Goal: Transaction & Acquisition: Purchase product/service

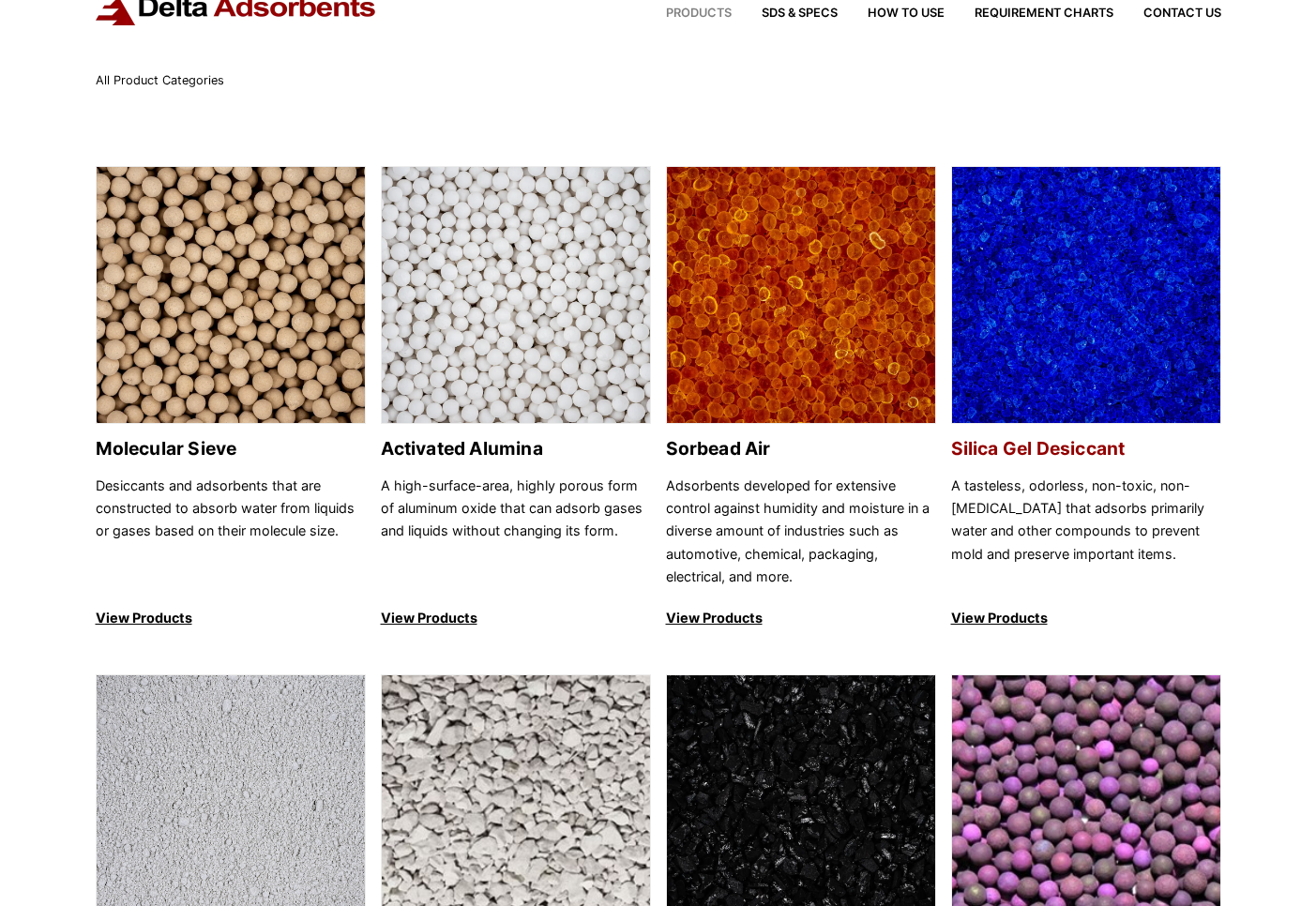
scroll to position [71, 0]
click at [993, 616] on p "View Products" at bounding box center [1086, 618] width 270 height 23
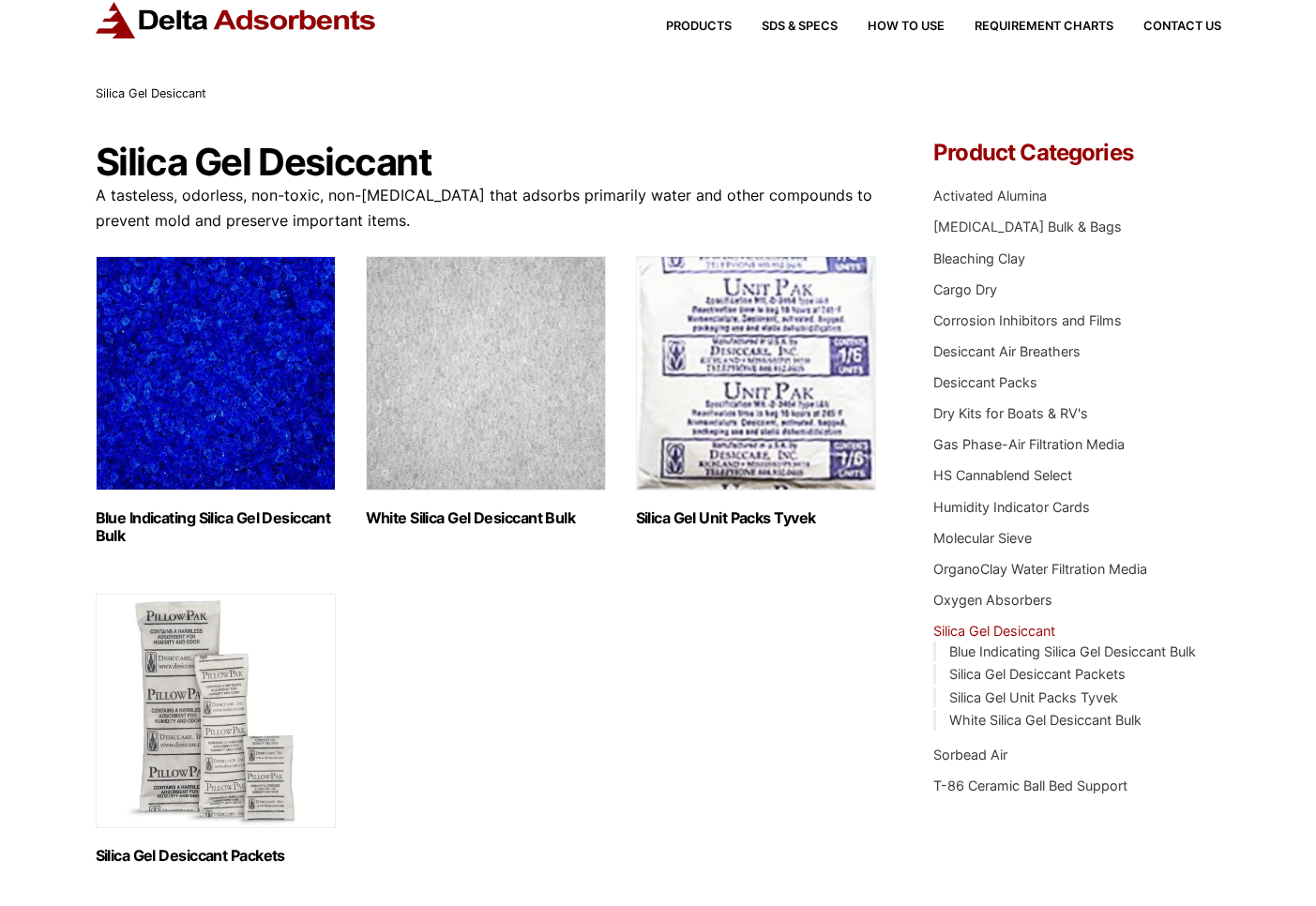
scroll to position [56, 0]
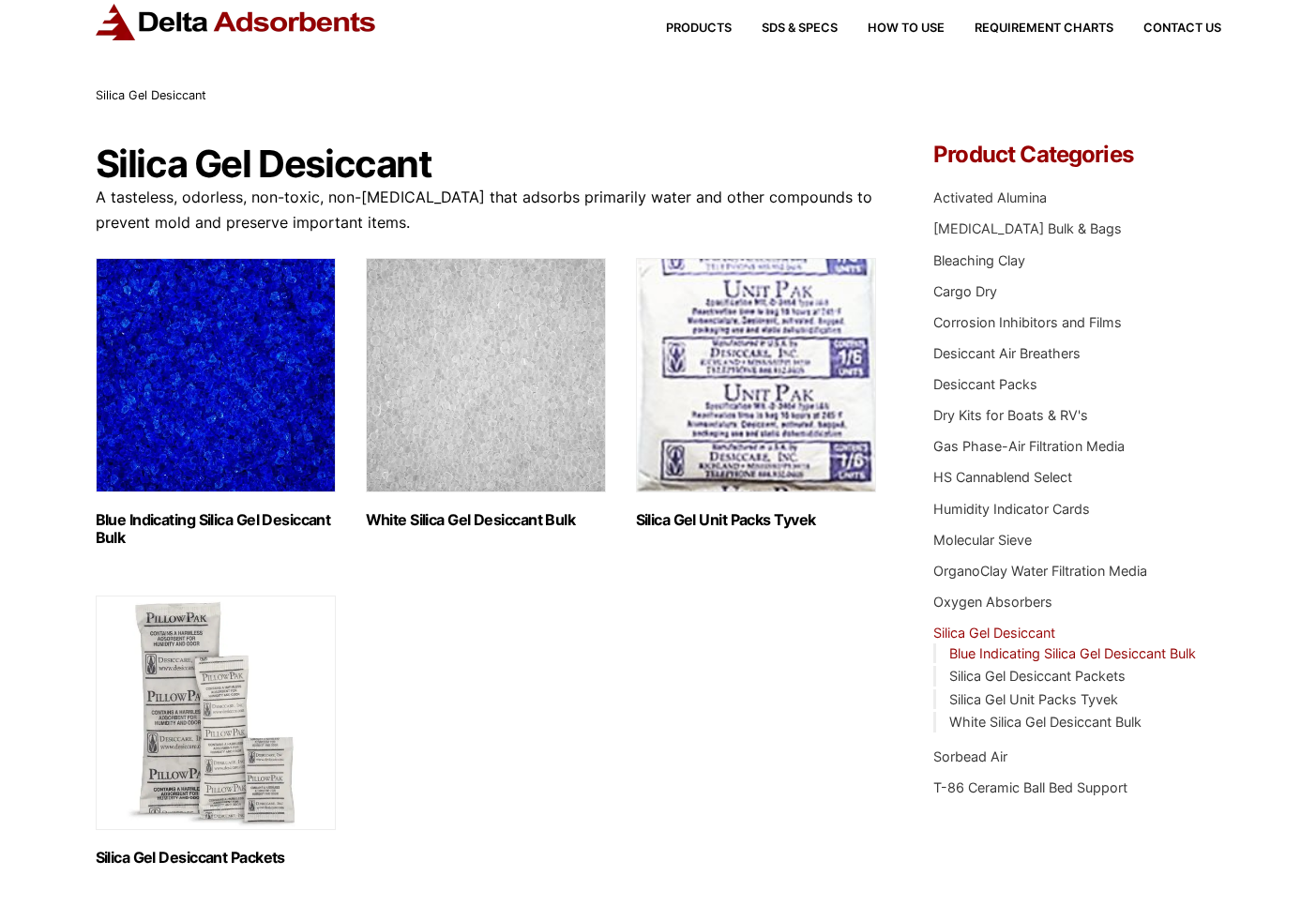
click at [1067, 646] on link "Blue Indicating Silica Gel Desiccant Bulk" at bounding box center [1073, 653] width 247 height 16
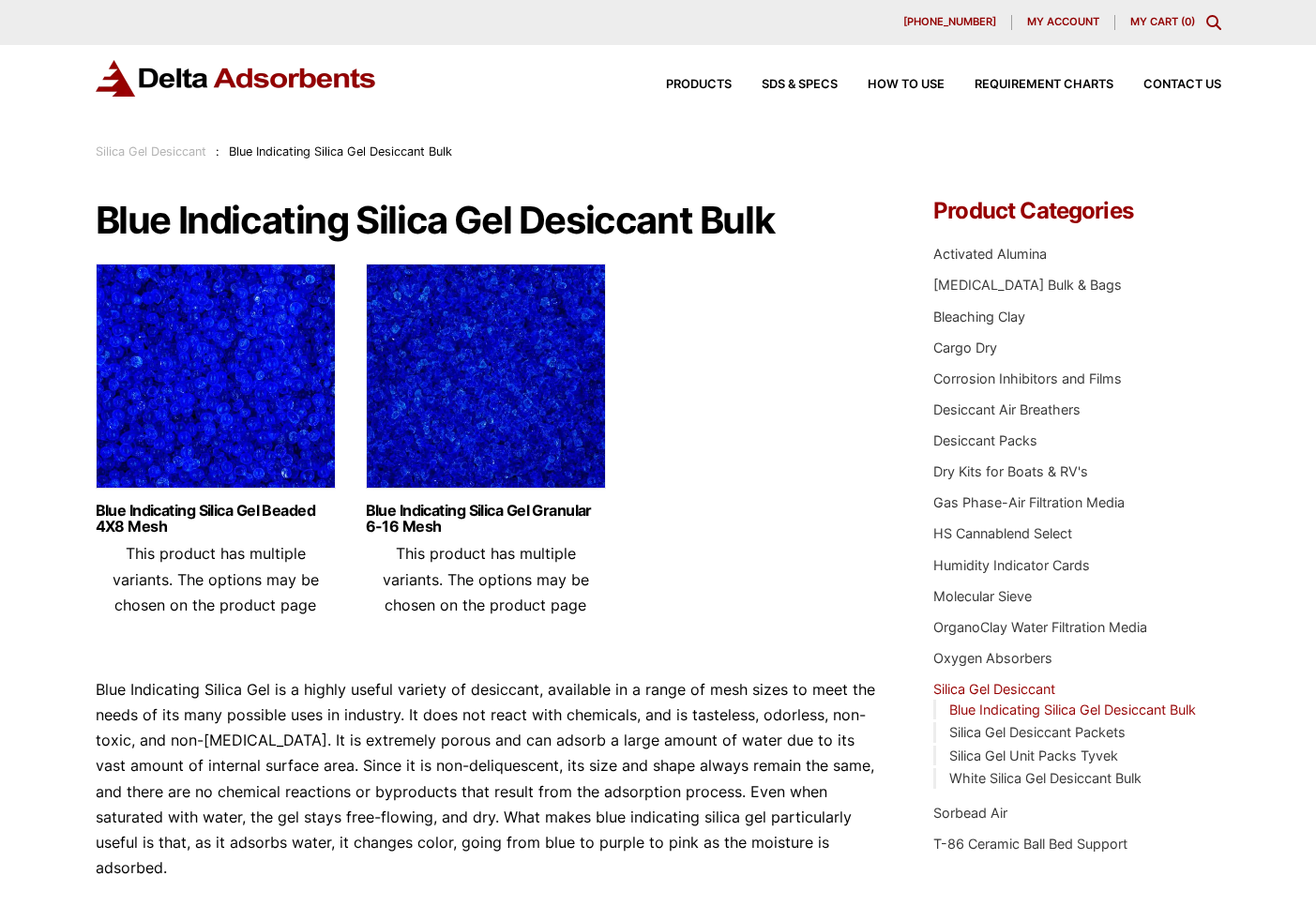
click at [231, 386] on img at bounding box center [216, 381] width 241 height 235
click at [490, 376] on img at bounding box center [486, 381] width 241 height 235
click at [200, 404] on img at bounding box center [216, 381] width 241 height 235
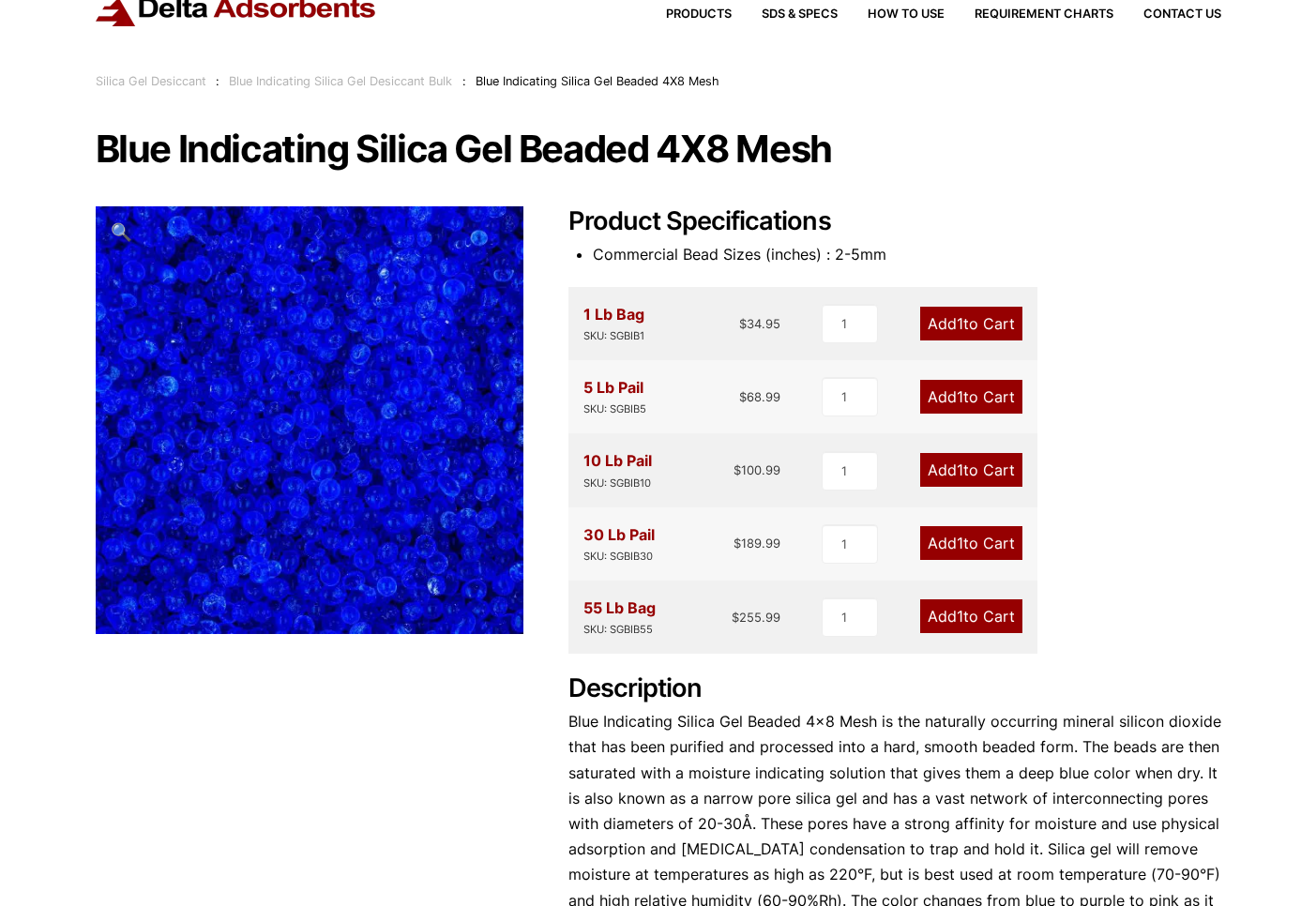
scroll to position [70, 0]
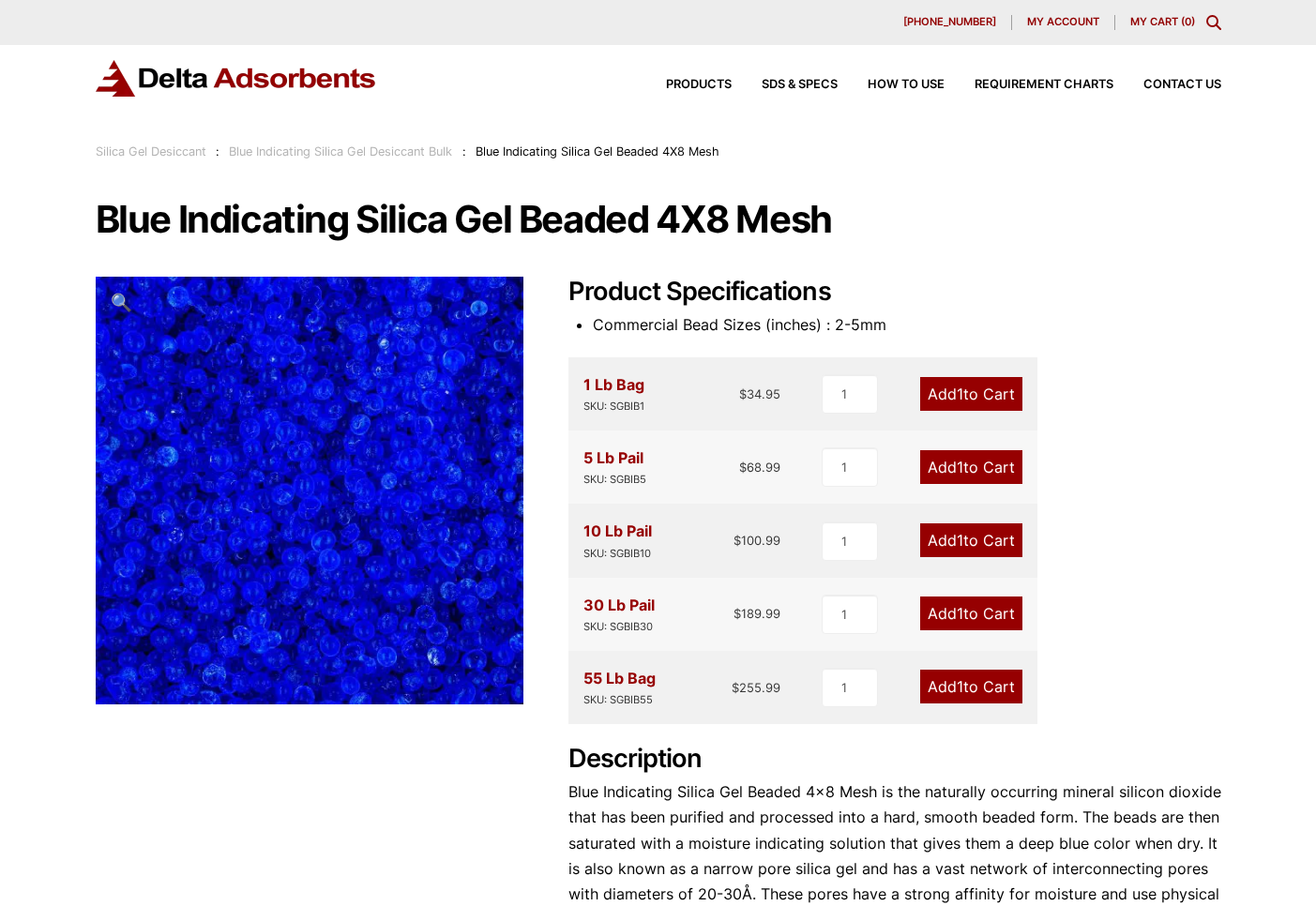
click at [957, 387] on span "1" at bounding box center [960, 394] width 7 height 19
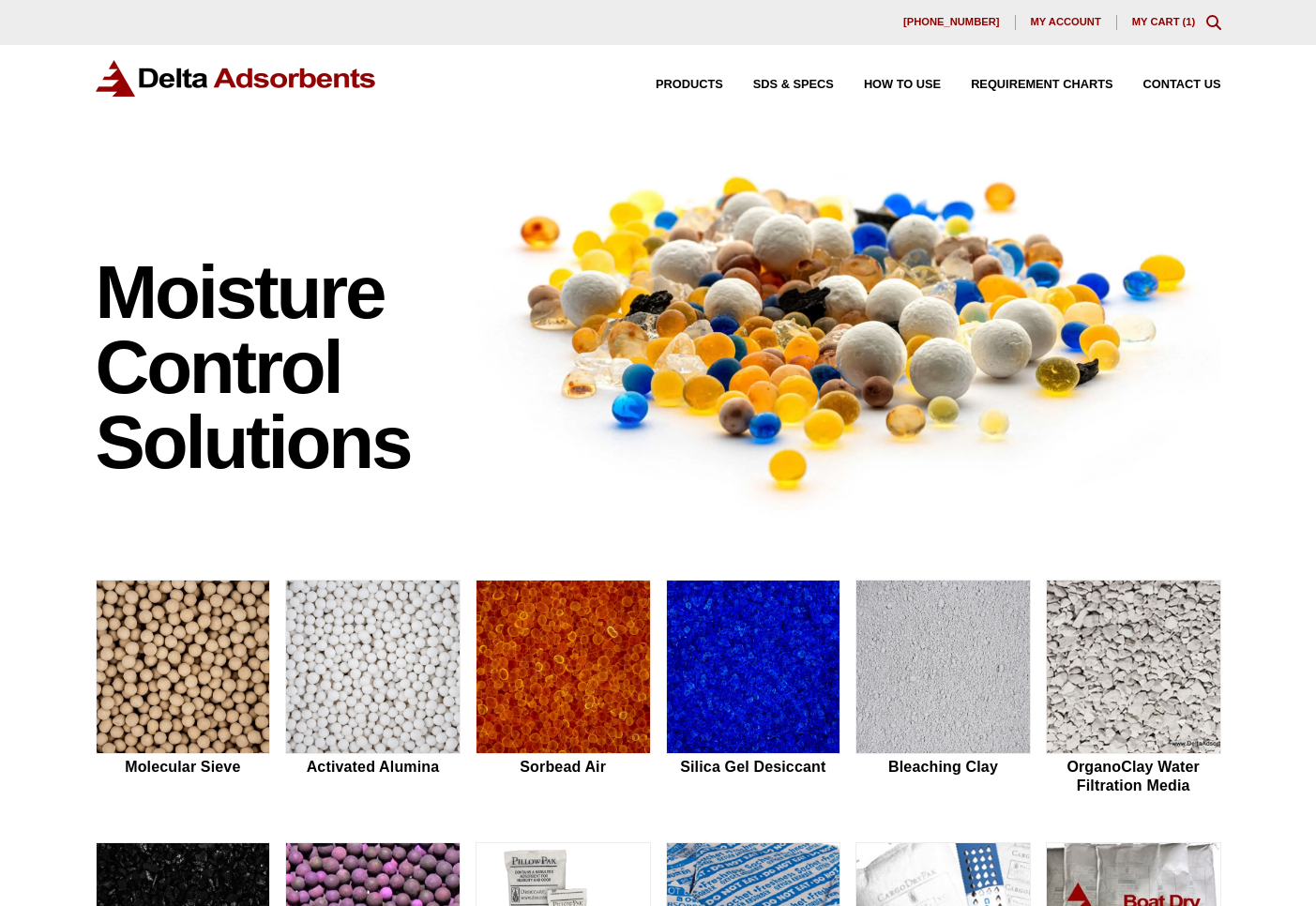
click at [1157, 20] on link "My Cart ( 1 )" at bounding box center [1165, 22] width 64 height 11
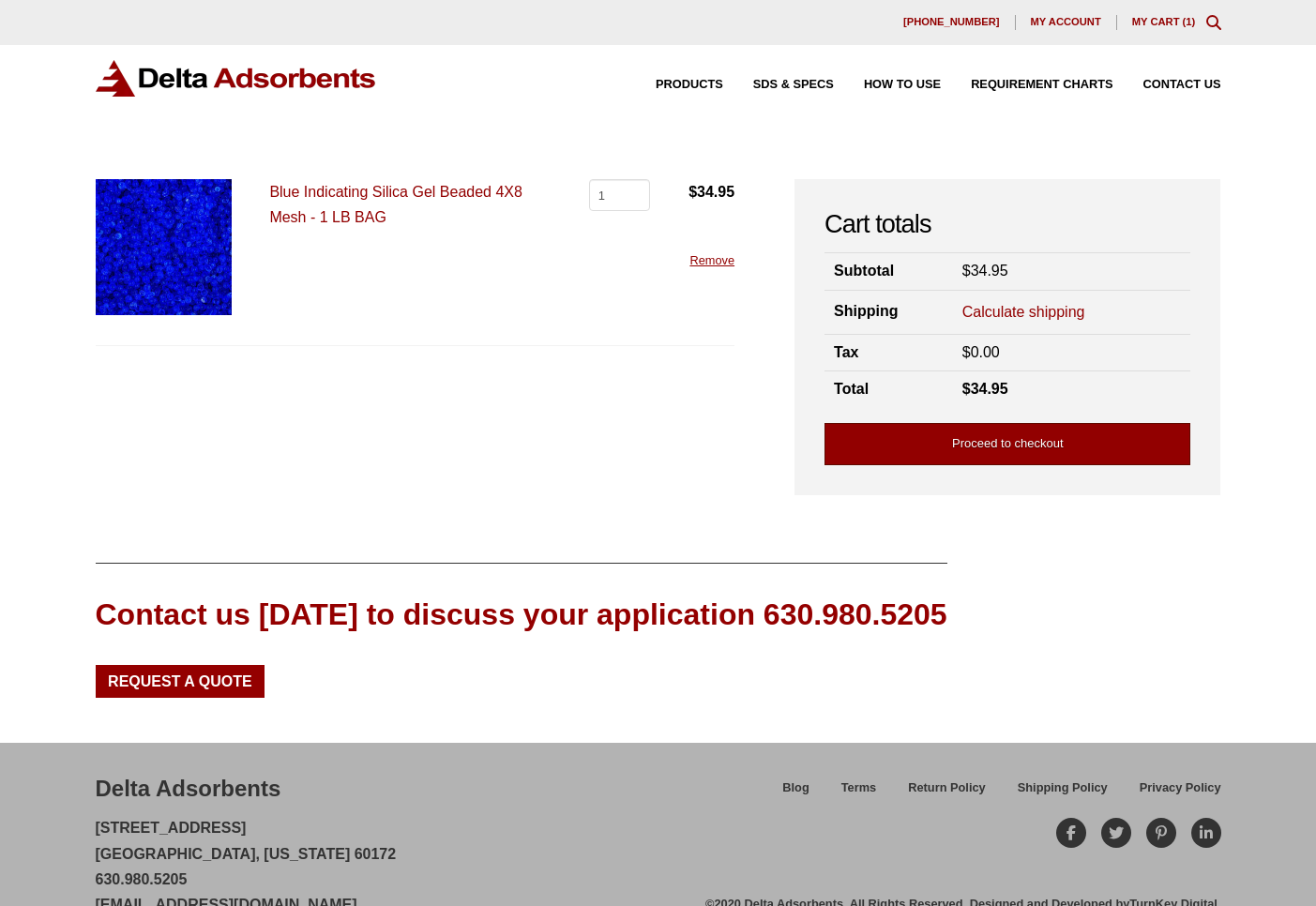
click at [1029, 441] on link "Proceed to checkout" at bounding box center [1007, 444] width 366 height 42
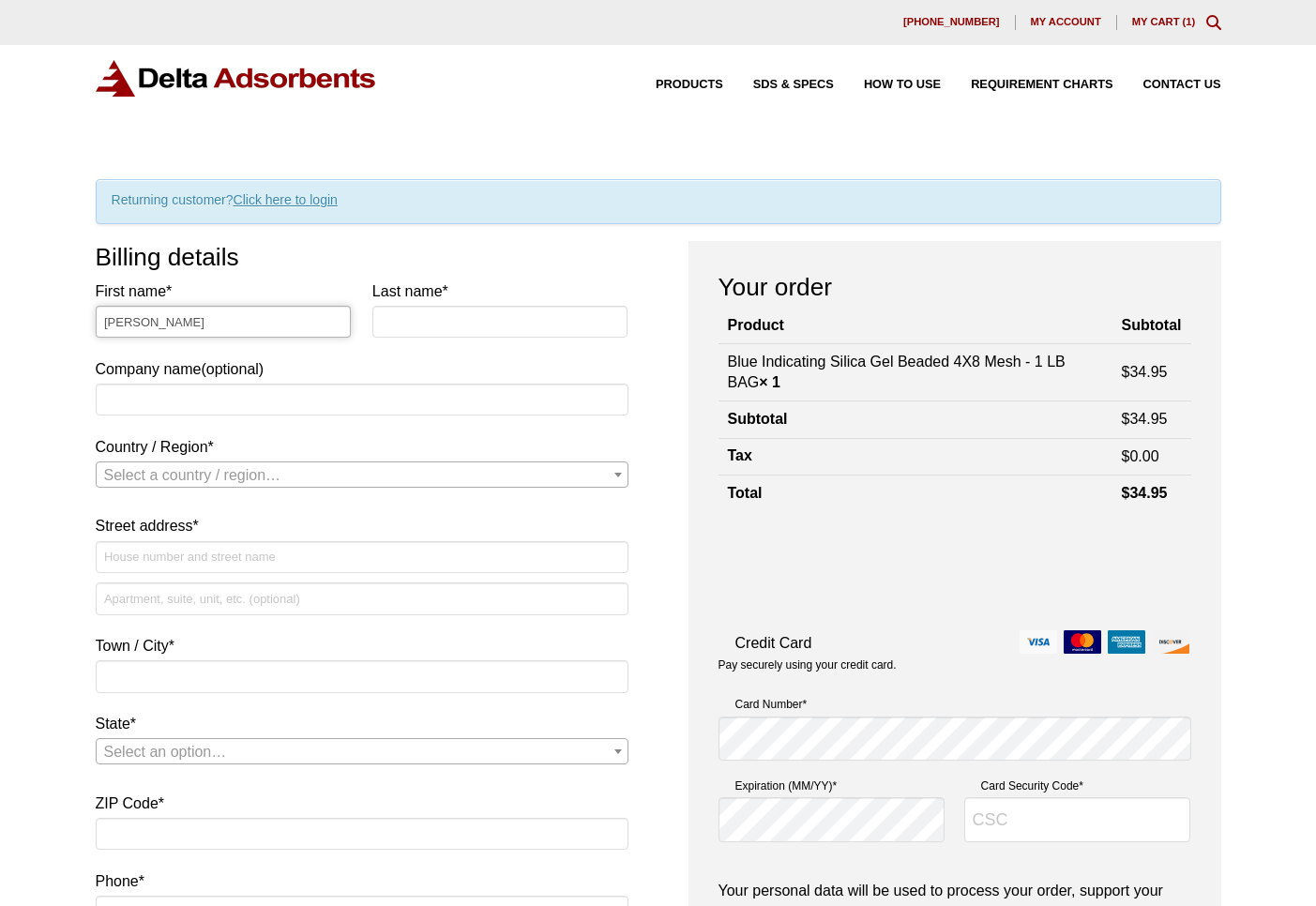
type input "[PERSON_NAME]"
type input "Lebens"
click at [535, 470] on span "Select a country / region…" at bounding box center [362, 476] width 531 height 26
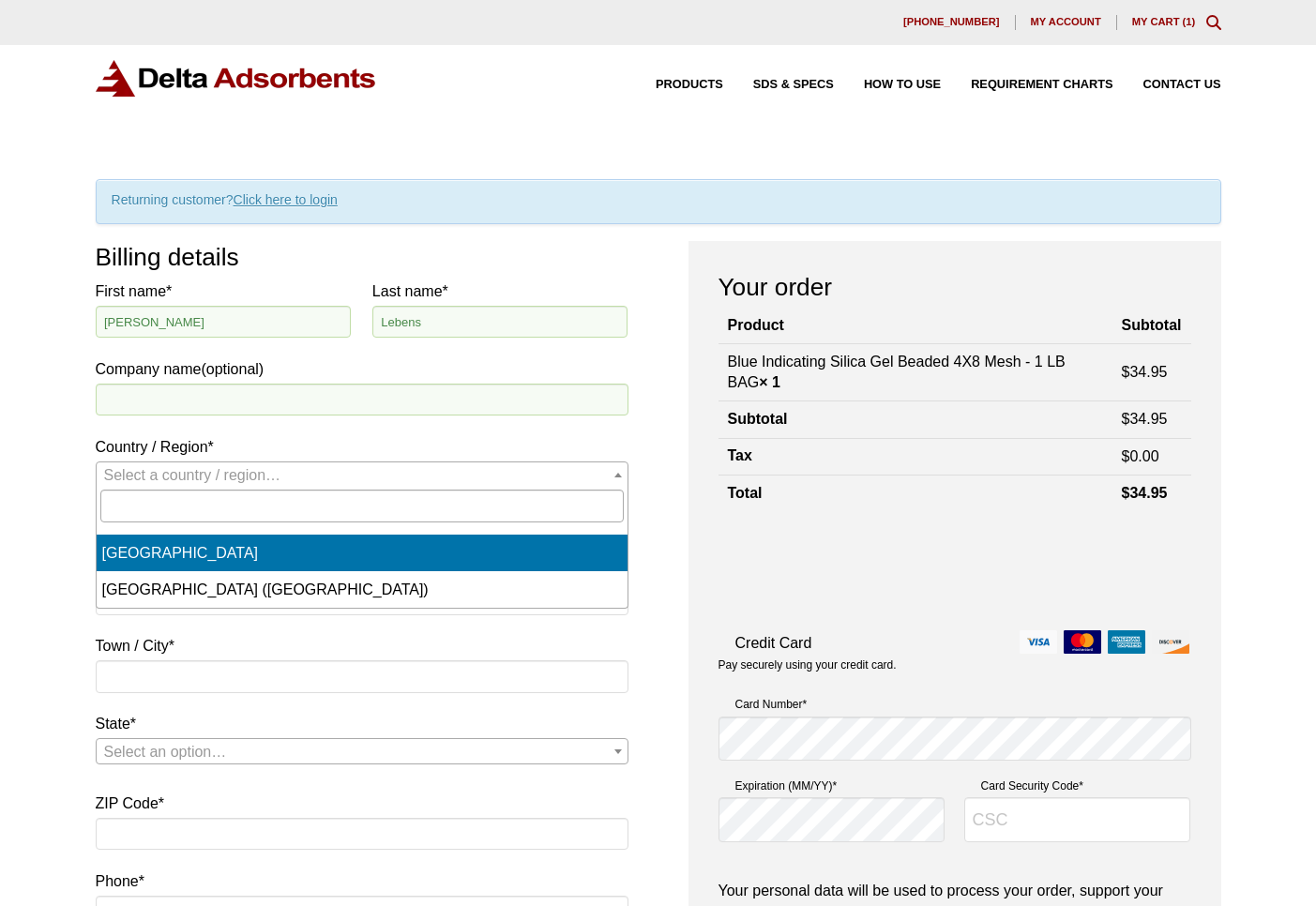
click at [535, 470] on span "Select a country / region…" at bounding box center [362, 476] width 531 height 26
click at [617, 473] on b "Country / Region" at bounding box center [619, 475] width 8 height 5
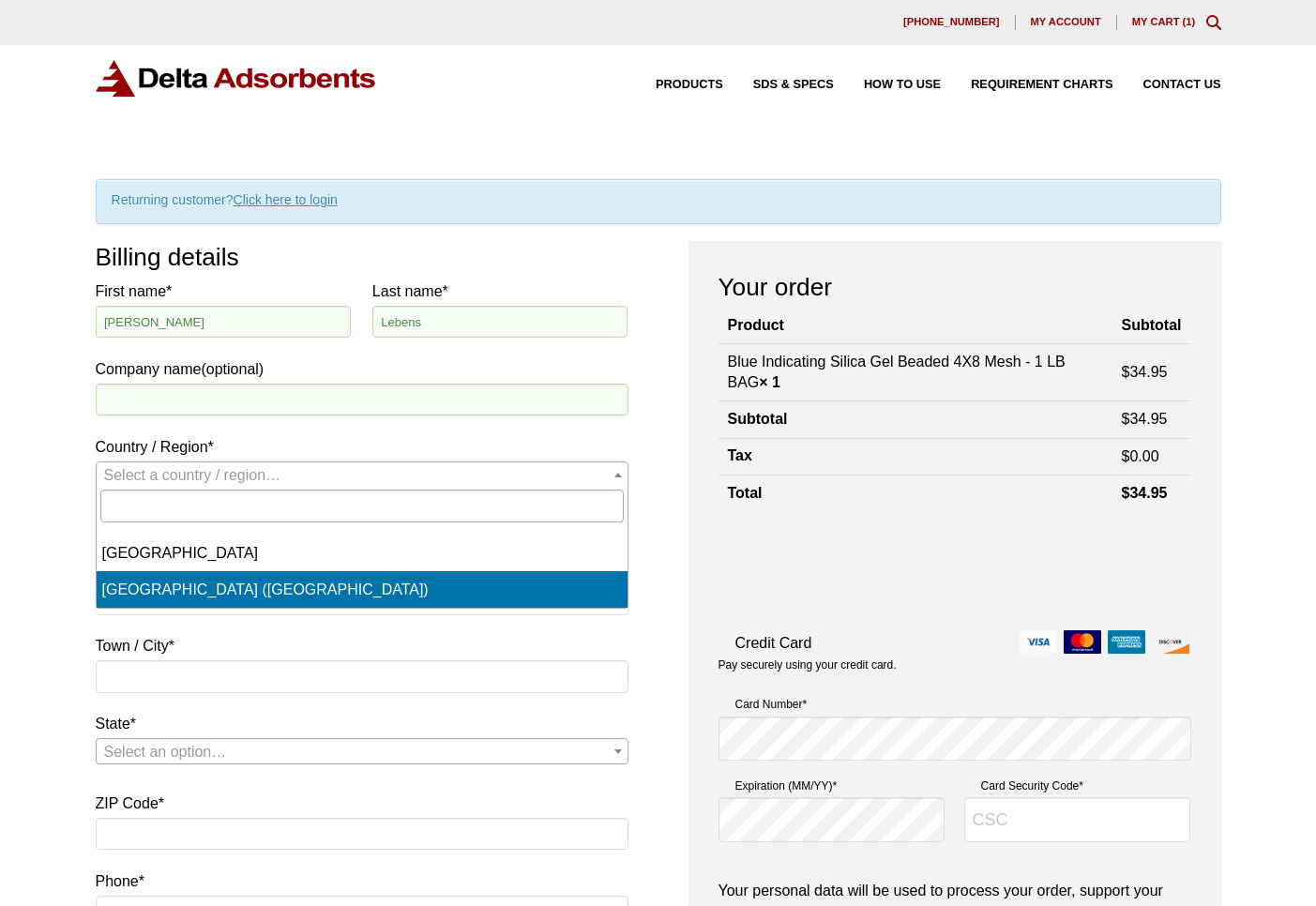
select select "US"
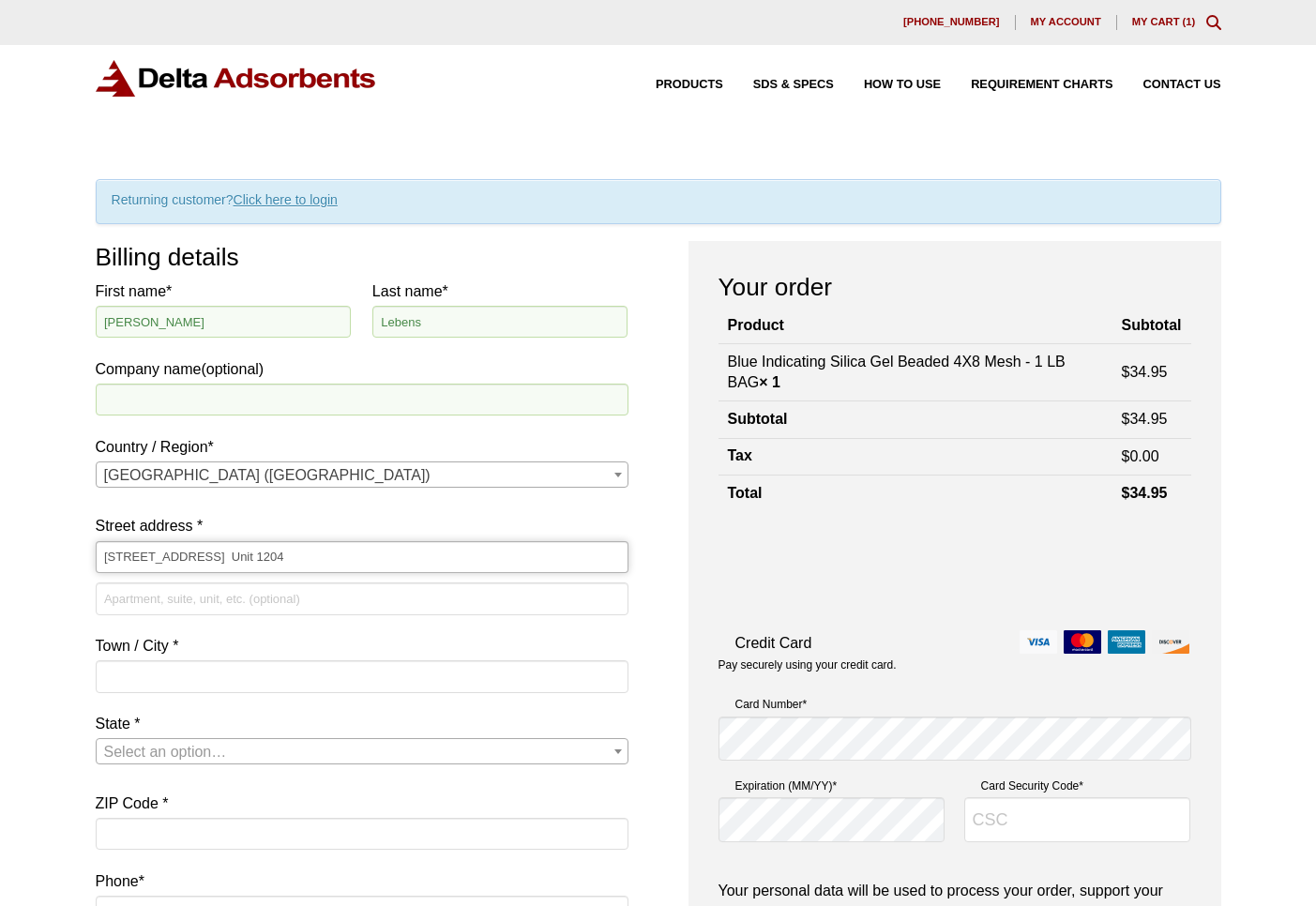
type input "311 NW 12th Ave. Unit 1204"
type input "1204"
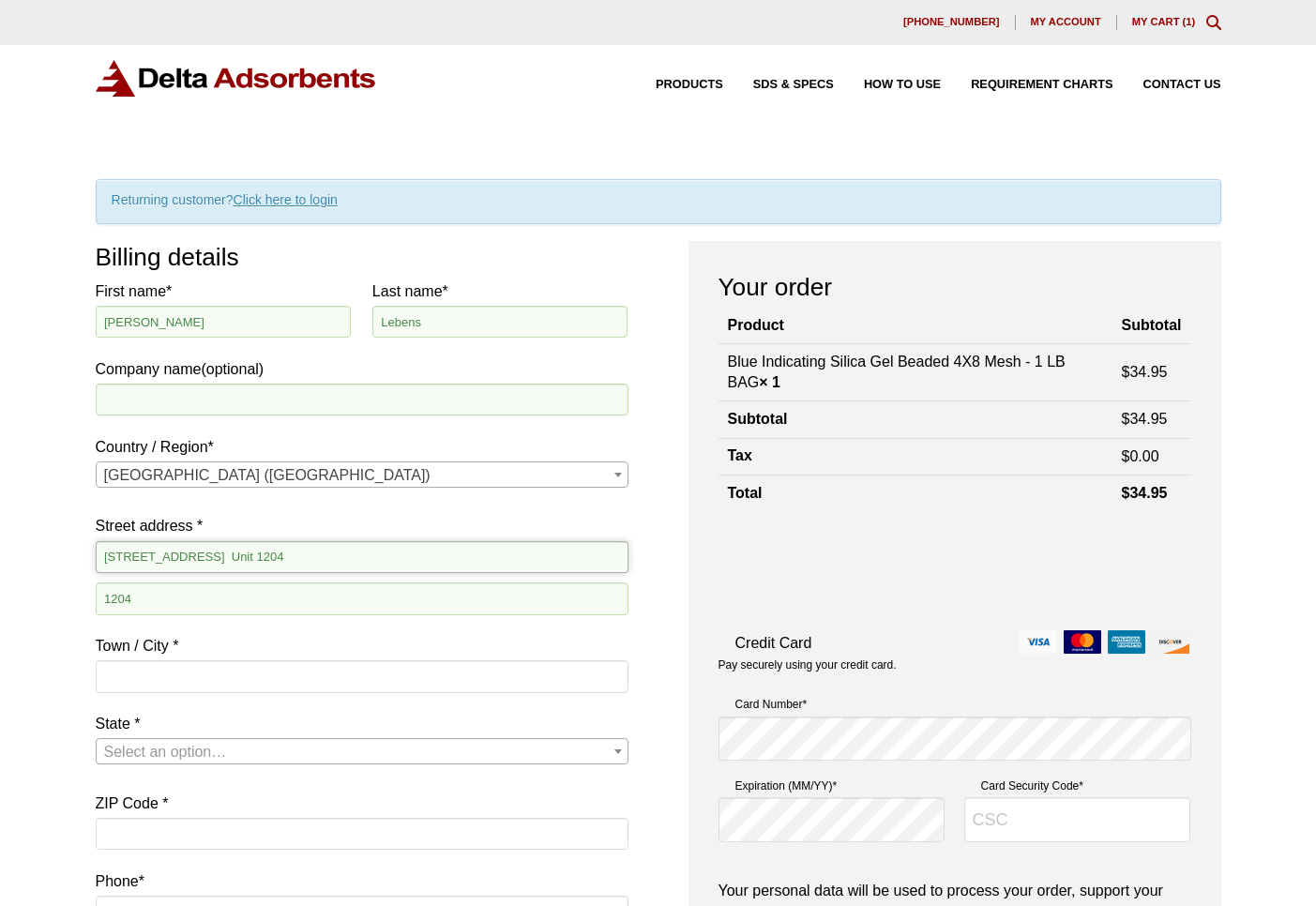
drag, startPoint x: 281, startPoint y: 552, endPoint x: 210, endPoint y: 554, distance: 71.0
click at [210, 554] on input "311 NW 12th Ave. Unit 1204" at bounding box center [362, 557] width 533 height 32
type input "[STREET_ADDRESS]"
type input "Portland"
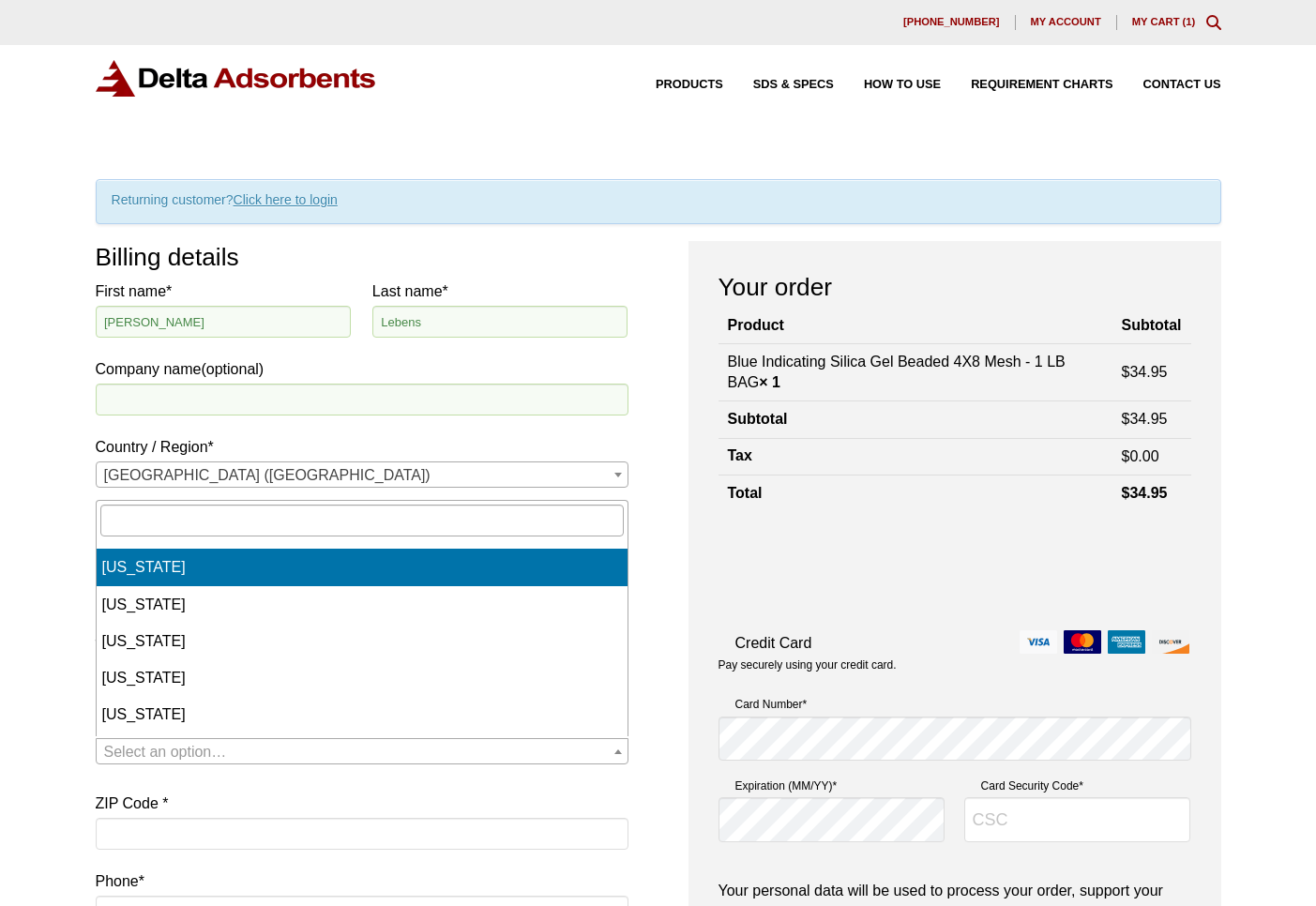
click at [616, 750] on b "State" at bounding box center [619, 751] width 8 height 5
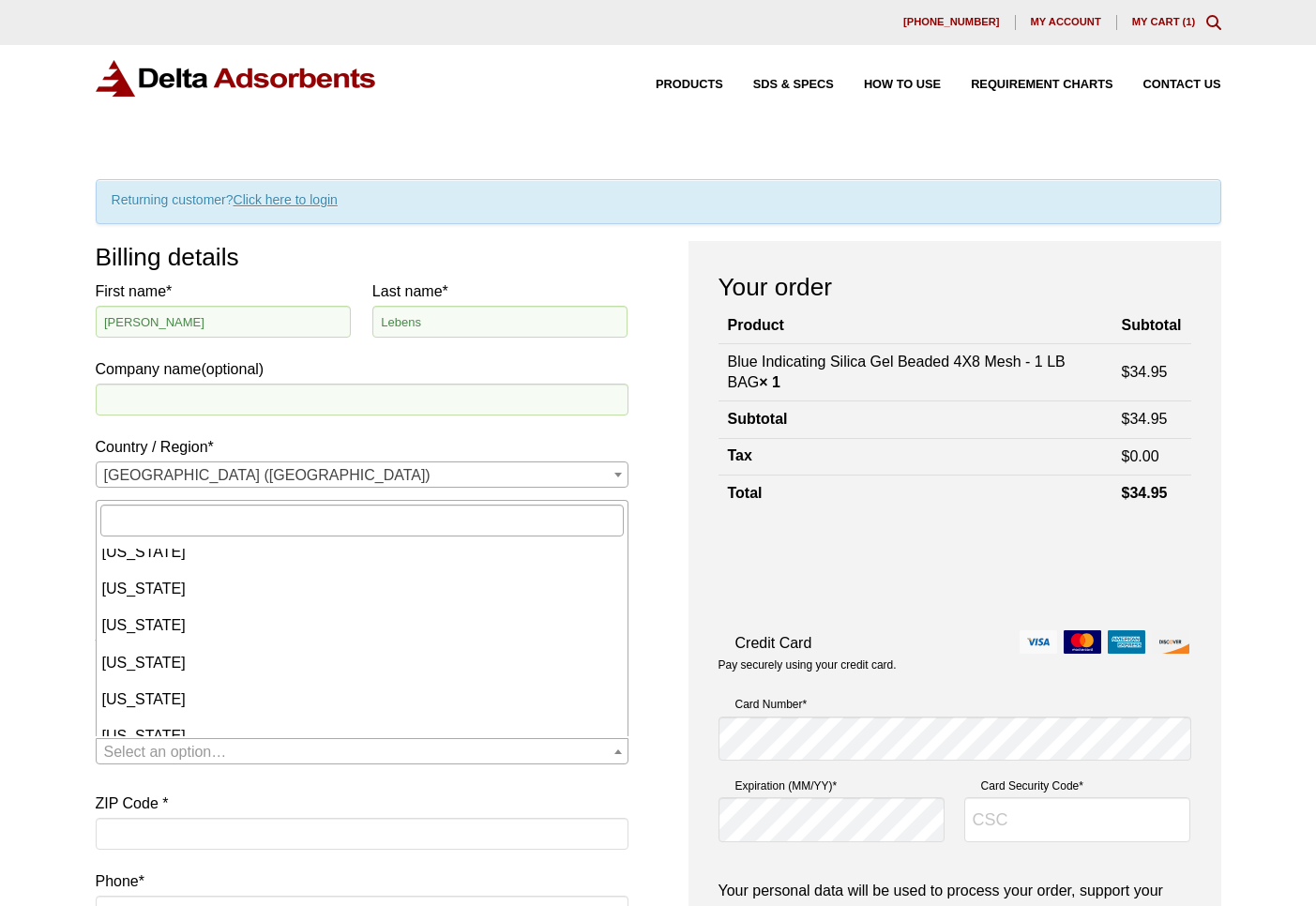
scroll to position [1336, 0]
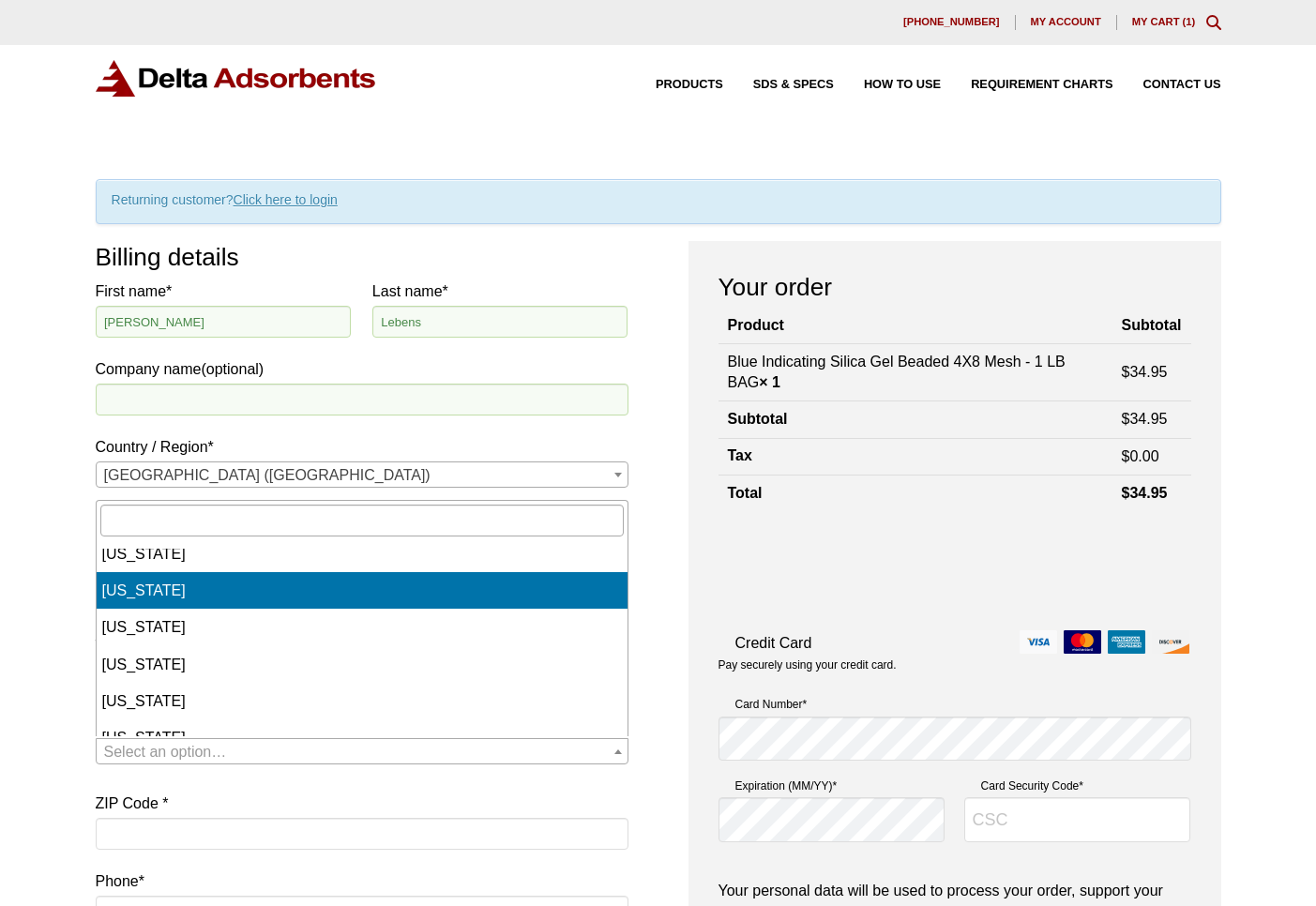
select select "OR"
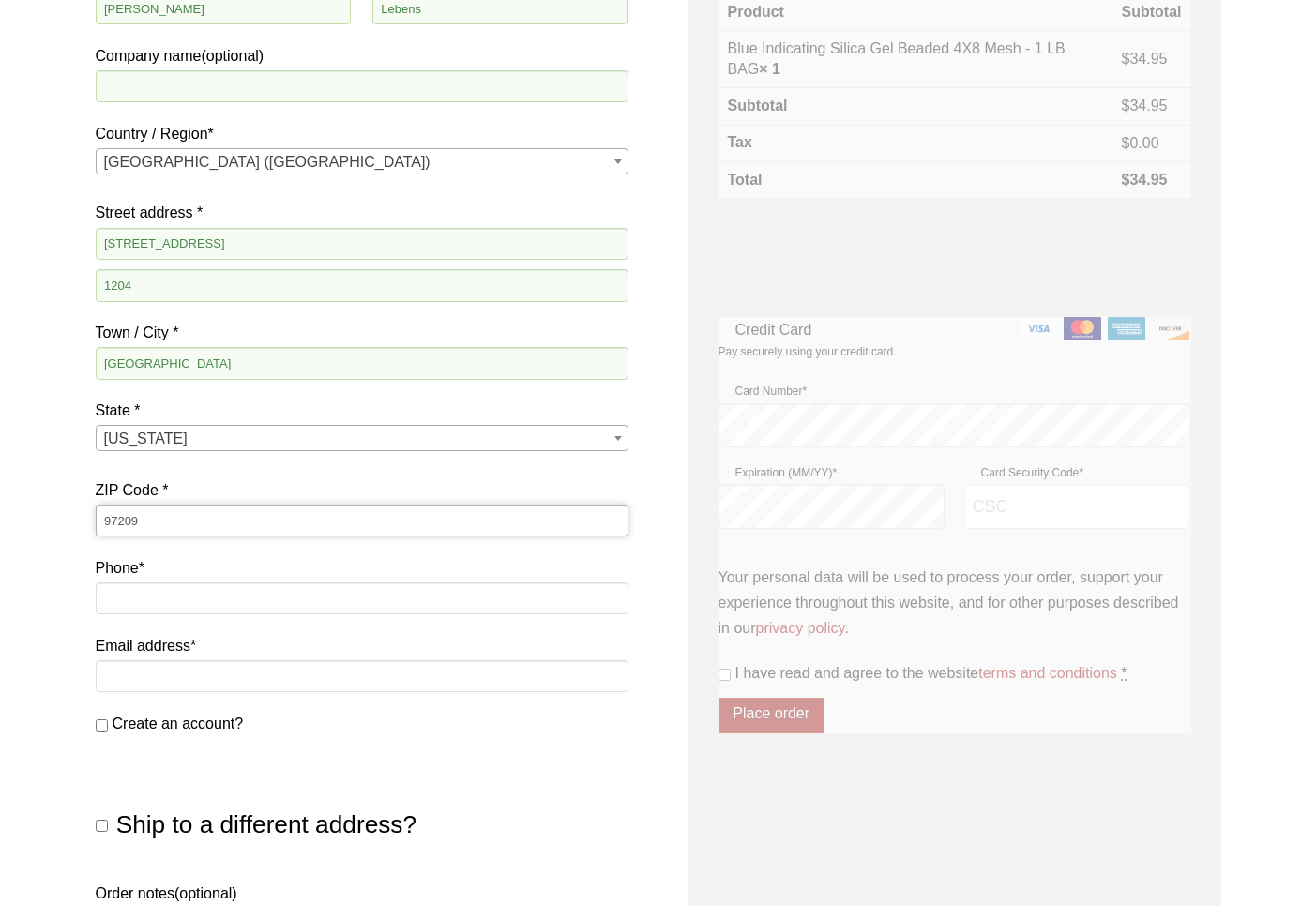
scroll to position [317, 0]
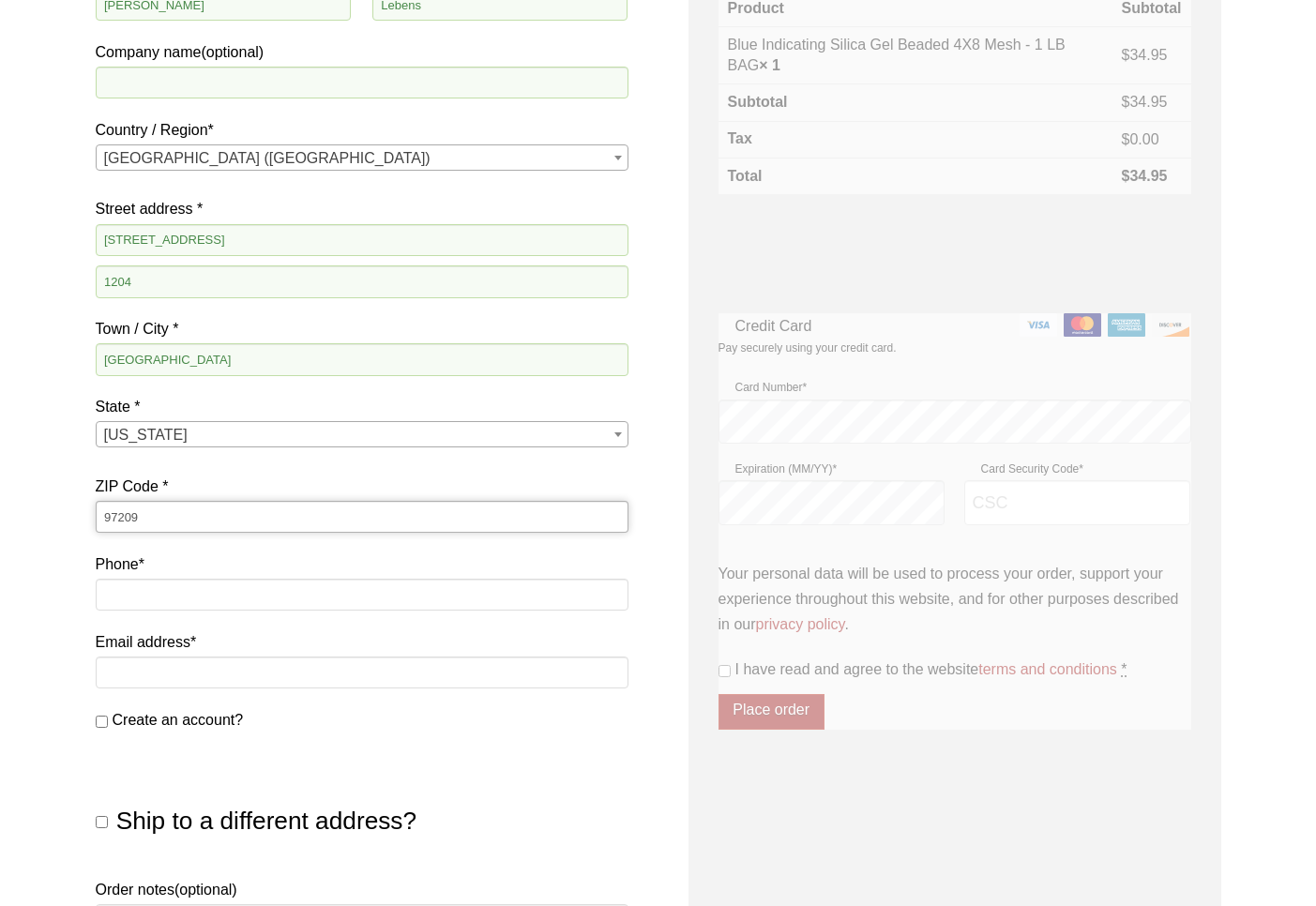
type input "97209"
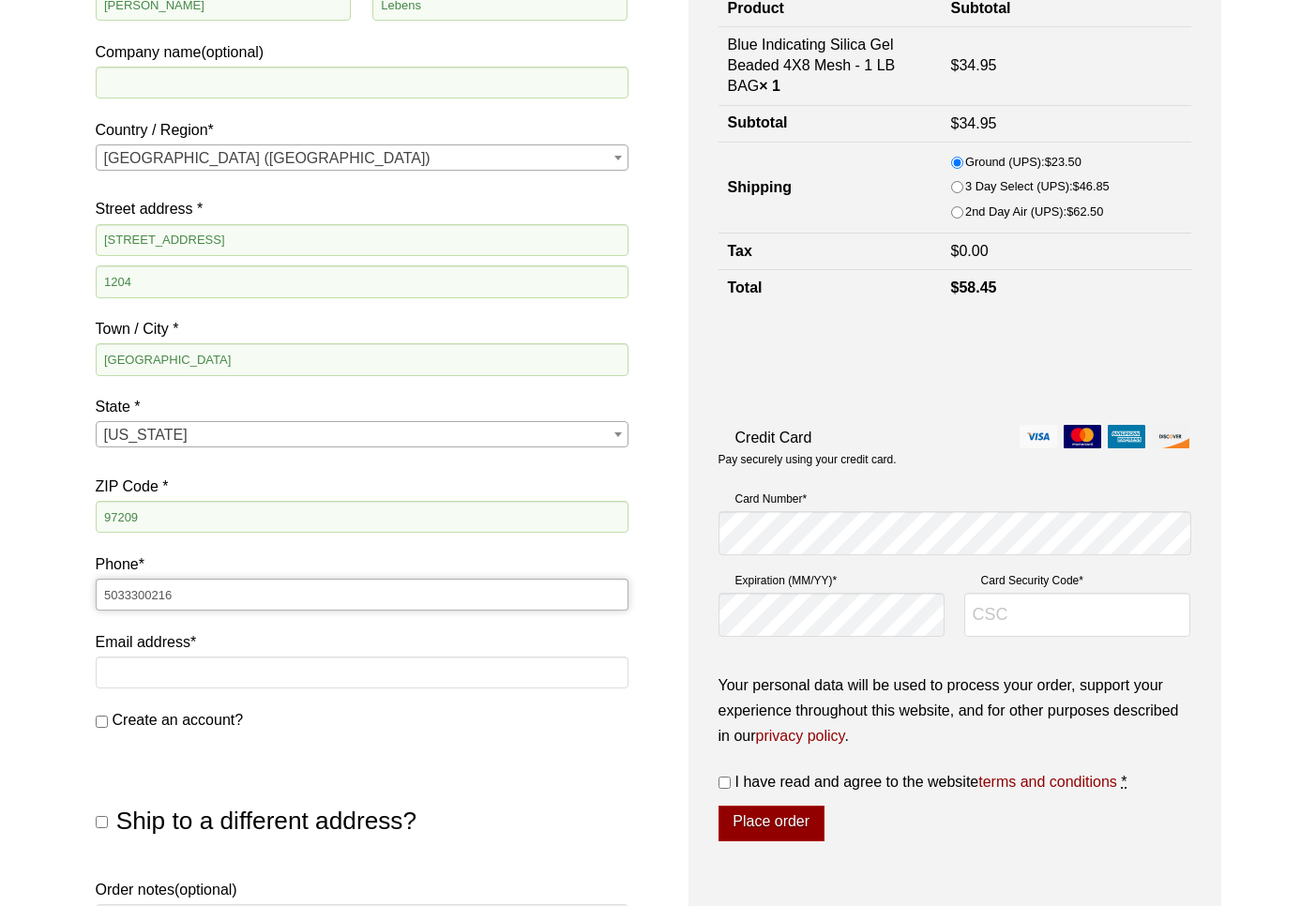
type input "5033300216"
type input "[EMAIL_ADDRESS][DOMAIN_NAME]"
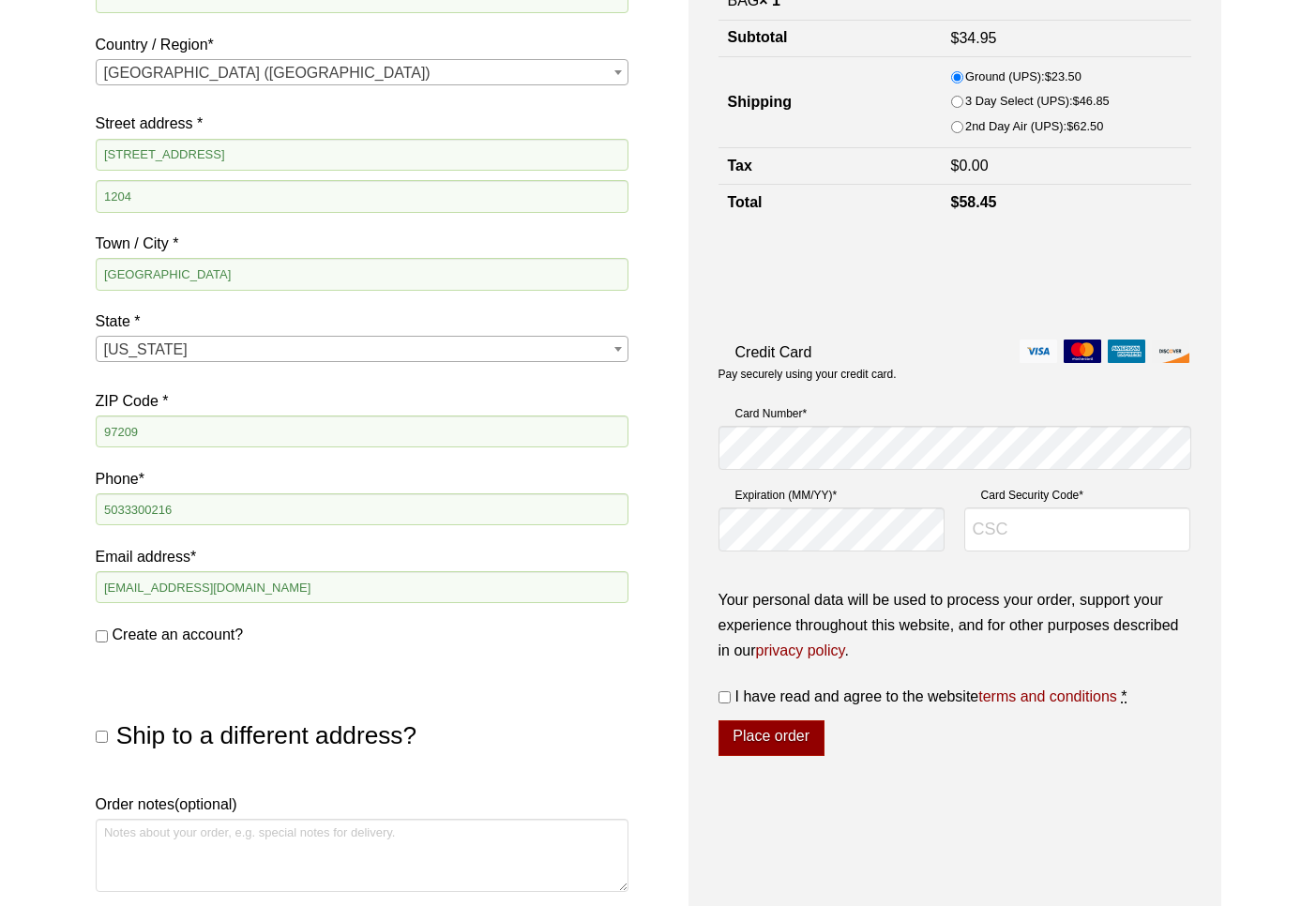
scroll to position [403, 0]
type input "224"
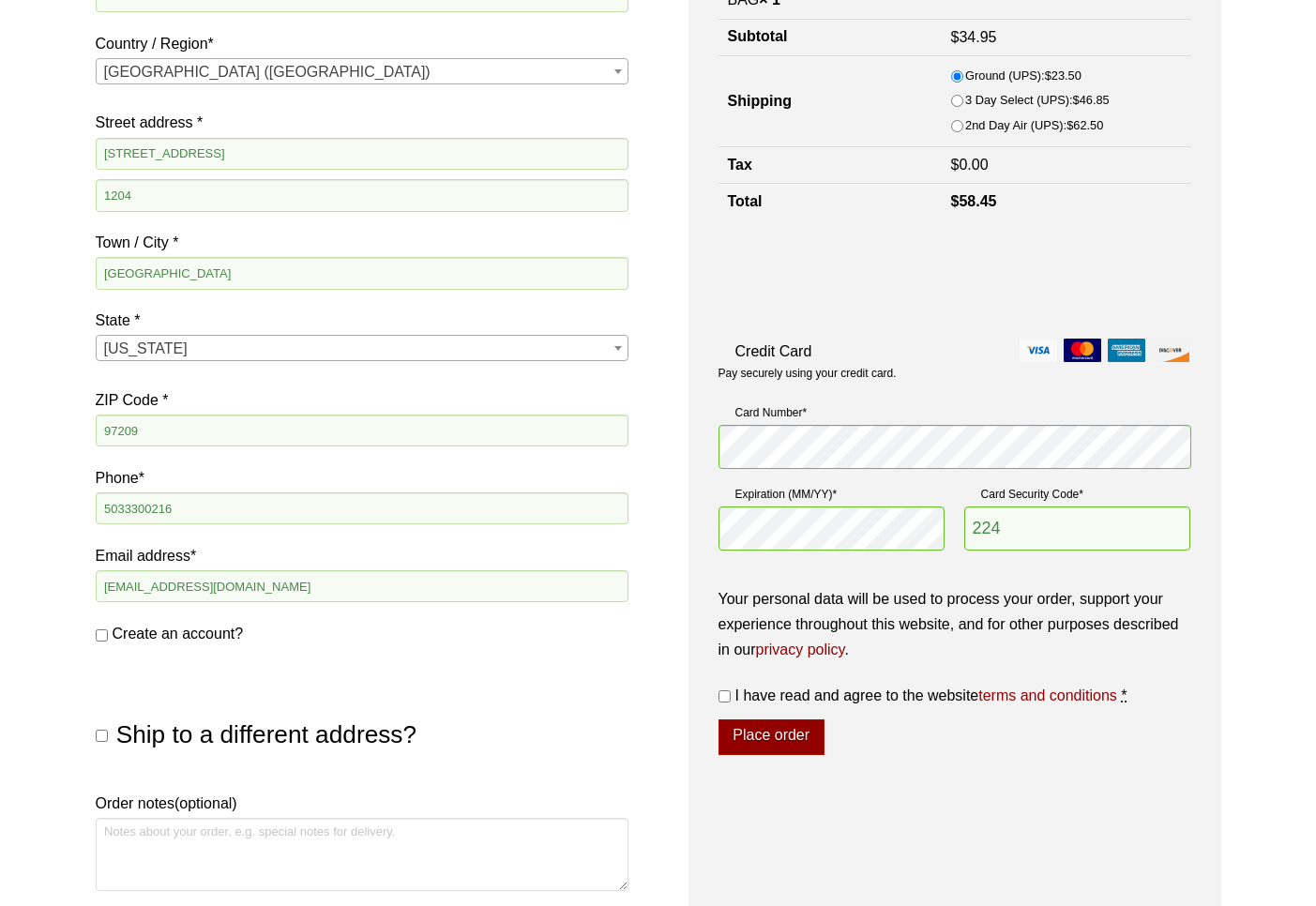
click at [726, 691] on input "I have read and agree to the website terms and conditions *" at bounding box center [725, 696] width 12 height 12
checkbox input "true"
click at [769, 728] on button "Place order" at bounding box center [772, 738] width 106 height 36
